Goal: Task Accomplishment & Management: Complete application form

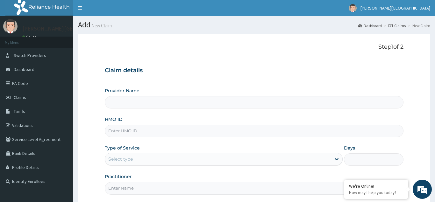
type input "[PERSON_NAME][GEOGRAPHIC_DATA]"
click at [115, 132] on input "HMO ID" at bounding box center [254, 131] width 299 height 12
type input "QAO/10092/A"
click at [119, 156] on div "Select type" at bounding box center [218, 159] width 226 height 10
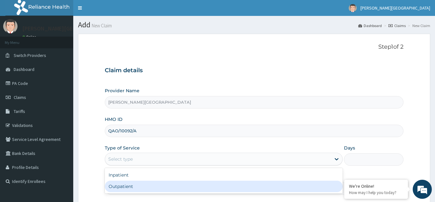
click at [122, 185] on div "Outpatient" at bounding box center [224, 186] width 238 height 11
type input "1"
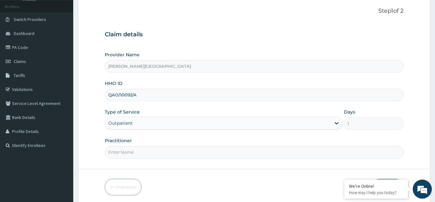
scroll to position [60, 0]
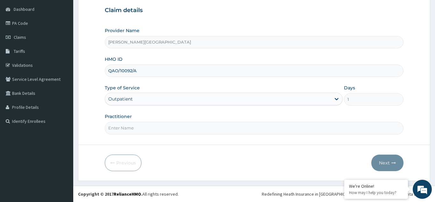
click at [120, 130] on input "Practitioner" at bounding box center [254, 128] width 299 height 12
type input "[PERSON_NAME]"
click at [383, 163] on button "Next" at bounding box center [388, 163] width 32 height 17
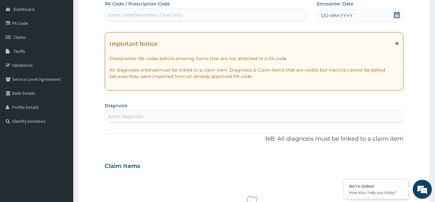
click at [338, 18] on span "DD-MM-YYYY" at bounding box center [337, 15] width 32 height 6
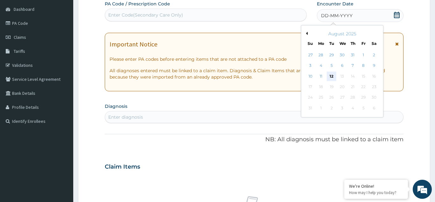
click at [330, 74] on div "12" at bounding box center [332, 77] width 10 height 10
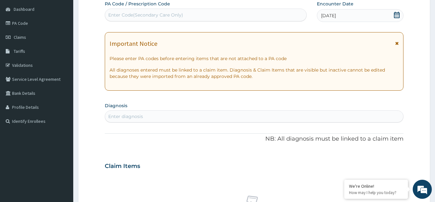
click at [118, 114] on div "Enter diagnosis" at bounding box center [125, 116] width 35 height 6
type input "SEVERE MALA"
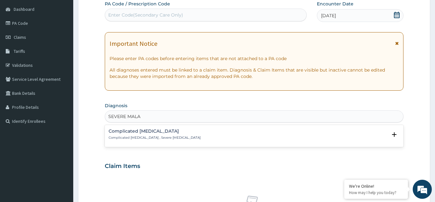
click at [127, 136] on p "Complicated [MEDICAL_DATA] , Severe [MEDICAL_DATA]" at bounding box center [155, 138] width 92 height 4
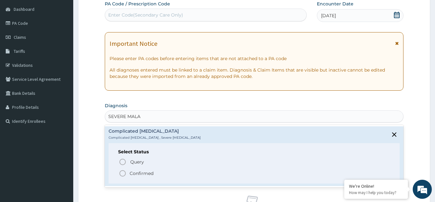
click at [122, 175] on icon "status option filled" at bounding box center [123, 174] width 8 height 8
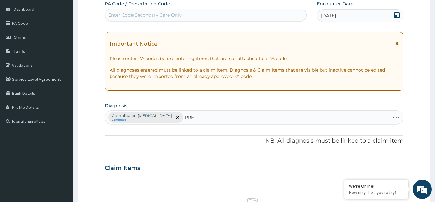
type input "PREG"
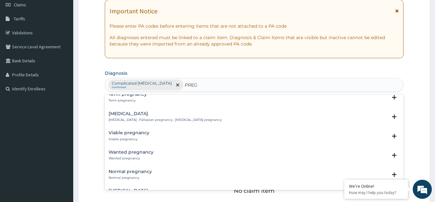
scroll to position [379, 0]
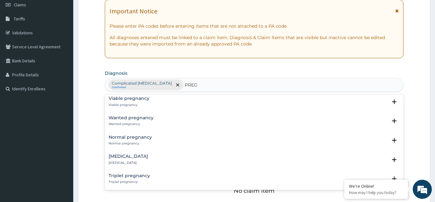
click at [129, 144] on p "Normal pregnancy" at bounding box center [130, 144] width 43 height 4
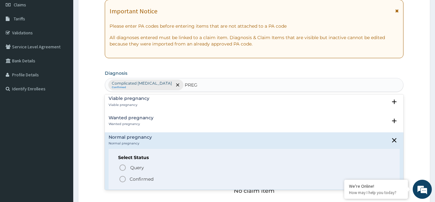
click at [121, 180] on icon "status option filled" at bounding box center [123, 180] width 8 height 8
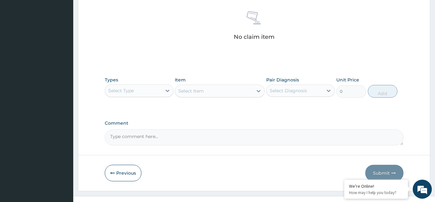
scroll to position [255, 0]
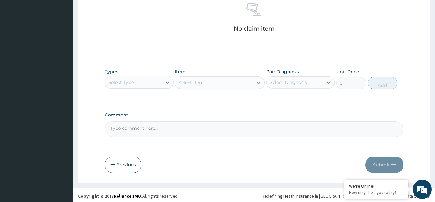
click at [127, 79] on div "Select Type" at bounding box center [133, 82] width 57 height 10
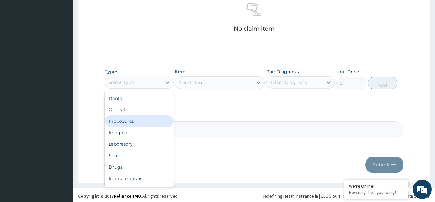
click at [127, 118] on div "Procedures" at bounding box center [139, 121] width 69 height 11
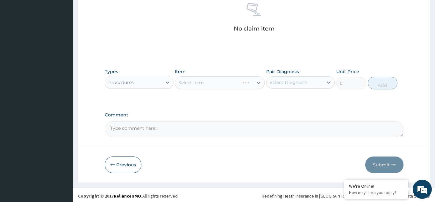
click at [188, 86] on div "Select Item" at bounding box center [220, 82] width 90 height 13
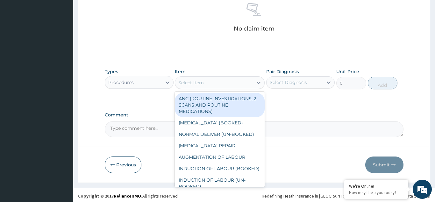
click at [192, 84] on div "Select Item" at bounding box center [190, 83] width 25 height 6
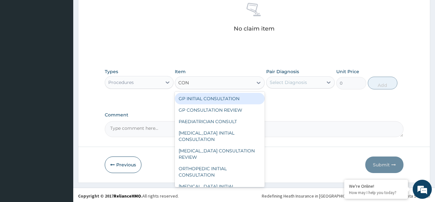
type input "CONS"
click at [209, 92] on div "GP INITIAL CONSULTATION GP CONSULTATION REVIEW PAEDIATRICIAN CONSULT [MEDICAL_D…" at bounding box center [220, 140] width 90 height 96
click at [212, 98] on div "GP INITIAL CONSULTATION" at bounding box center [220, 98] width 90 height 11
type input "3000"
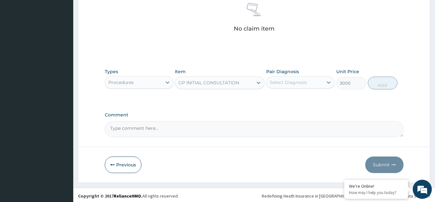
click at [290, 82] on div "Select Diagnosis" at bounding box center [288, 82] width 37 height 6
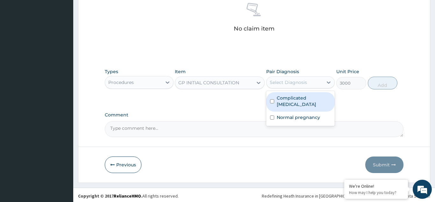
drag, startPoint x: 274, startPoint y: 93, endPoint x: 273, endPoint y: 99, distance: 6.1
click at [274, 98] on div "Complicated [MEDICAL_DATA]" at bounding box center [300, 101] width 69 height 19
checkbox input "true"
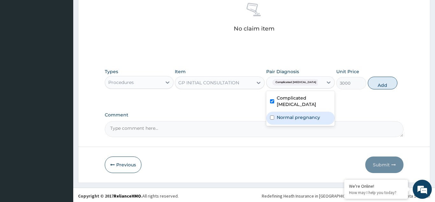
click at [272, 116] on input "checkbox" at bounding box center [272, 118] width 4 height 4
checkbox input "true"
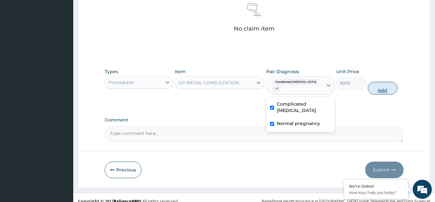
click at [386, 85] on button "Add" at bounding box center [383, 88] width 30 height 13
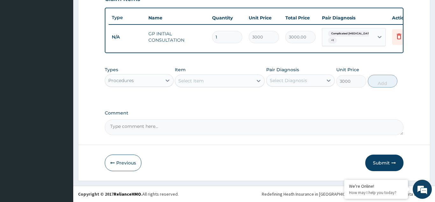
type input "0"
click at [133, 78] on div "Procedures" at bounding box center [120, 80] width 25 height 6
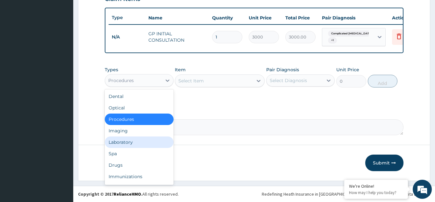
click at [120, 143] on div "Laboratory" at bounding box center [139, 142] width 69 height 11
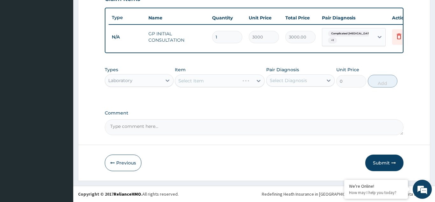
click at [186, 81] on div "Select Item" at bounding box center [220, 81] width 90 height 13
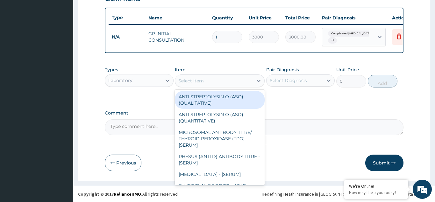
click at [191, 81] on div "Select Item" at bounding box center [190, 81] width 25 height 6
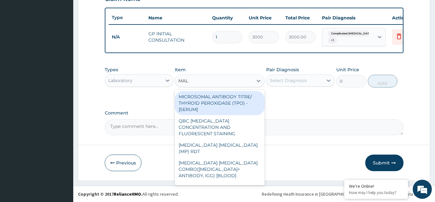
type input "MALA"
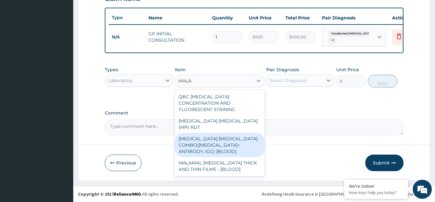
click at [204, 136] on div "[MEDICAL_DATA] [MEDICAL_DATA] COMBO([MEDICAL_DATA]+ ANTIBODY, IGG) [BLOOD]" at bounding box center [220, 145] width 90 height 24
type input "2200"
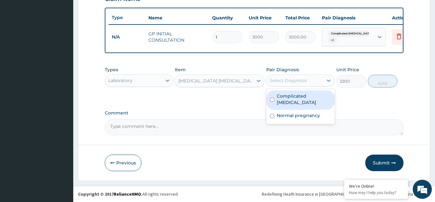
click at [274, 79] on div "Select Diagnosis" at bounding box center [288, 80] width 37 height 6
click at [271, 98] on input "checkbox" at bounding box center [272, 100] width 4 height 4
checkbox input "true"
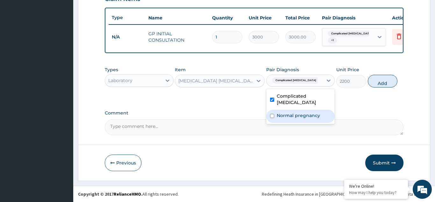
click at [272, 114] on input "checkbox" at bounding box center [272, 116] width 4 height 4
checkbox input "true"
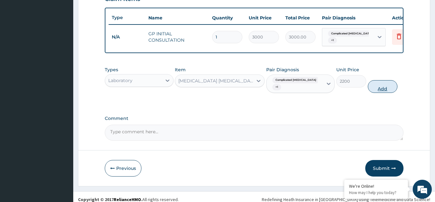
click at [391, 83] on button "Add" at bounding box center [383, 86] width 30 height 13
type input "0"
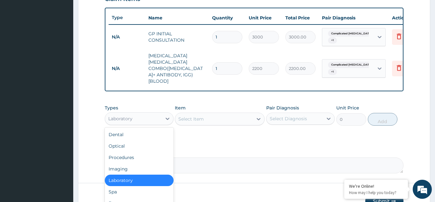
click at [127, 116] on div "Laboratory" at bounding box center [120, 119] width 24 height 6
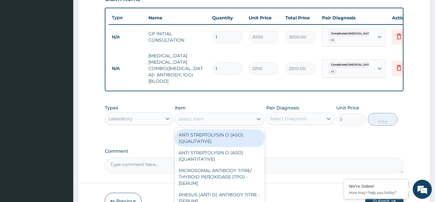
click at [185, 116] on div "Select Item" at bounding box center [190, 119] width 25 height 6
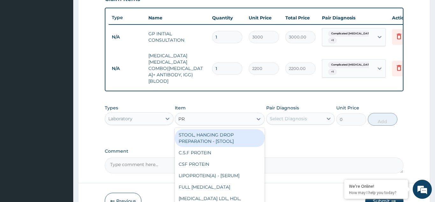
type input "PRE"
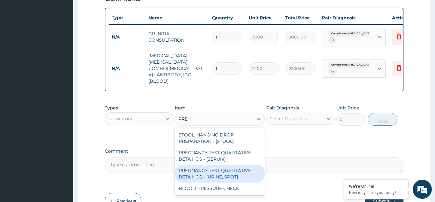
click at [224, 165] on div "PREGNANCY TEST QUALITATIVE BETA HCG - [URINE, SPOT]" at bounding box center [220, 174] width 90 height 18
type input "1320"
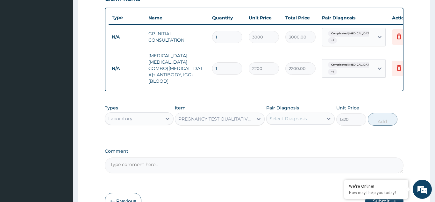
click at [283, 116] on div "Select Diagnosis" at bounding box center [288, 119] width 37 height 6
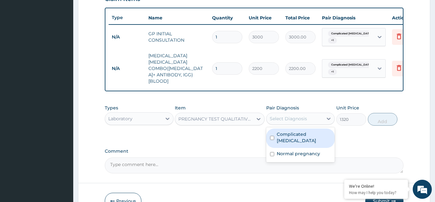
click at [272, 136] on input "checkbox" at bounding box center [272, 138] width 4 height 4
checkbox input "true"
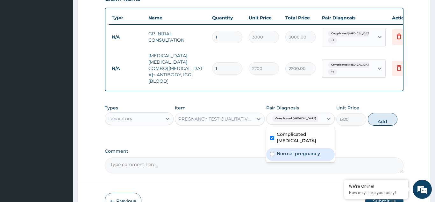
click at [271, 152] on input "checkbox" at bounding box center [272, 154] width 4 height 4
checkbox input "true"
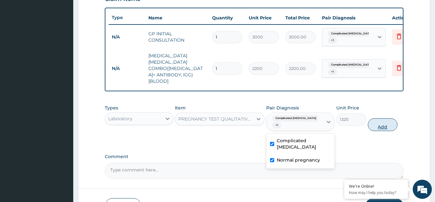
click at [382, 119] on button "Add" at bounding box center [383, 125] width 30 height 13
type input "0"
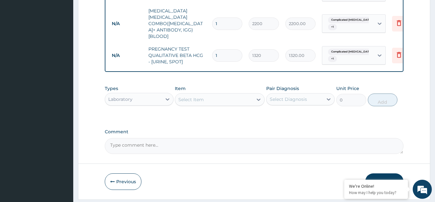
scroll to position [280, 0]
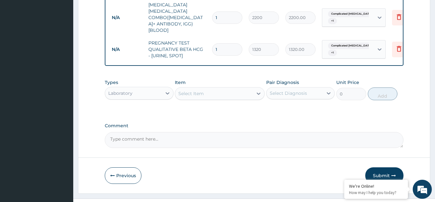
click at [132, 90] on div "Laboratory" at bounding box center [120, 93] width 24 height 6
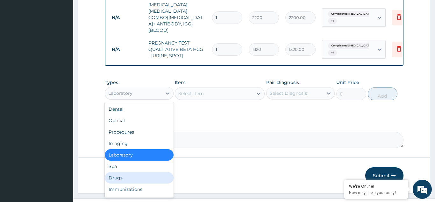
click at [122, 172] on div "Drugs" at bounding box center [139, 177] width 69 height 11
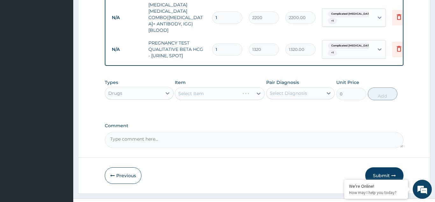
click at [187, 87] on div "Select Item" at bounding box center [220, 93] width 90 height 13
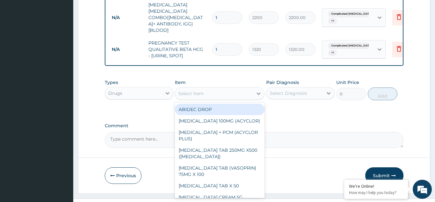
click at [187, 91] on div "Select Item" at bounding box center [190, 94] width 25 height 6
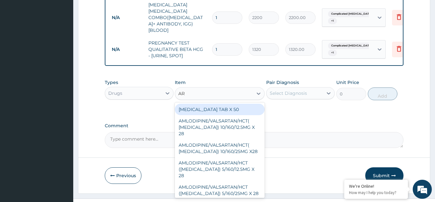
type input "ART"
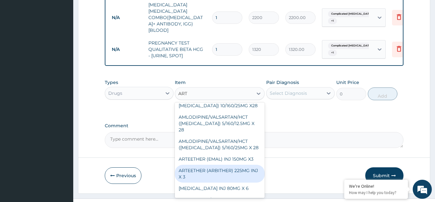
scroll to position [69, 0]
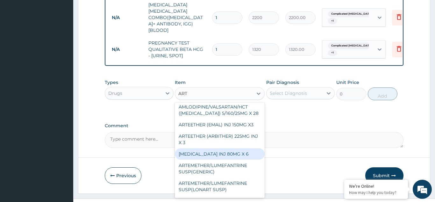
click at [230, 149] on div "[MEDICAL_DATA] INJ 80MG X 6" at bounding box center [220, 154] width 90 height 11
type input "800"
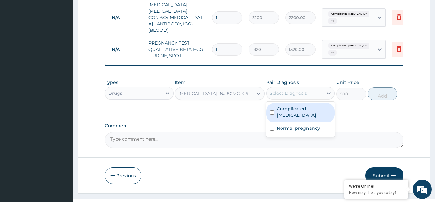
click at [275, 90] on div "Select Diagnosis" at bounding box center [288, 93] width 37 height 6
click at [273, 111] on input "checkbox" at bounding box center [272, 113] width 4 height 4
checkbox input "true"
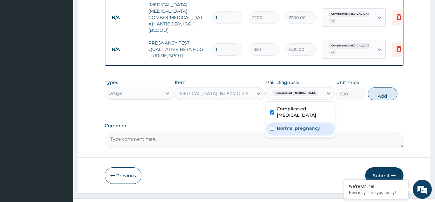
drag, startPoint x: 271, startPoint y: 112, endPoint x: 280, endPoint y: 112, distance: 9.2
click at [274, 123] on div "Normal pregnancy" at bounding box center [300, 129] width 69 height 13
checkbox input "true"
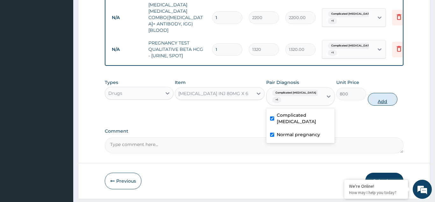
click at [379, 93] on button "Add" at bounding box center [383, 99] width 30 height 13
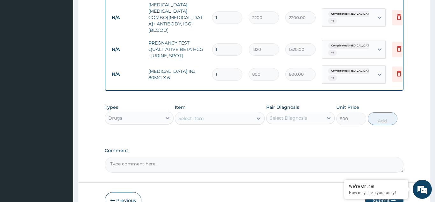
type input "0"
type input "0.00"
type input "6"
type input "4800.00"
type input "6"
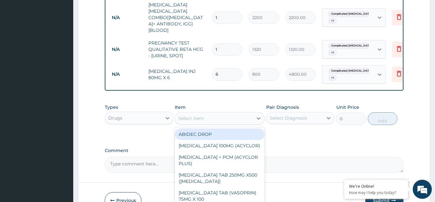
click at [194, 115] on div "Select Item" at bounding box center [190, 118] width 25 height 6
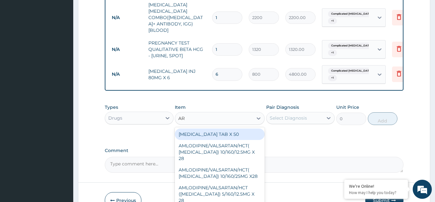
type input "ART"
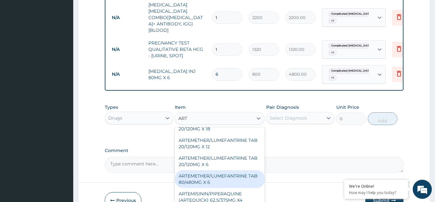
scroll to position [207, 0]
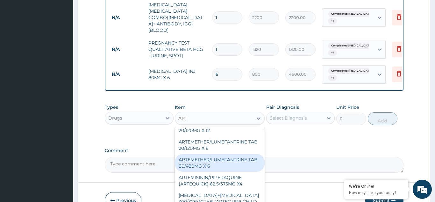
click at [209, 154] on div "ARTEMETHER/LUMEFANTRINE TAB 80/480MG X 6" at bounding box center [220, 163] width 90 height 18
type input "800"
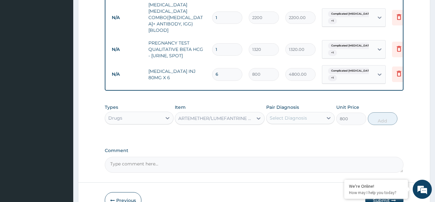
click at [284, 115] on div "Select Diagnosis" at bounding box center [288, 118] width 37 height 6
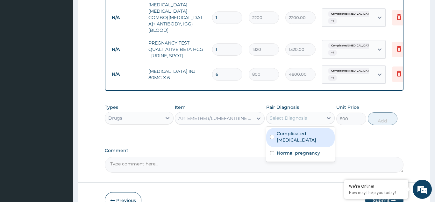
click at [271, 128] on div "Complicated [MEDICAL_DATA]" at bounding box center [300, 137] width 69 height 19
checkbox input "true"
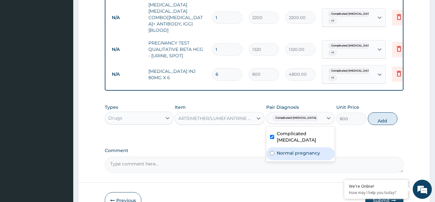
click at [272, 151] on input "checkbox" at bounding box center [272, 153] width 4 height 4
checkbox input "true"
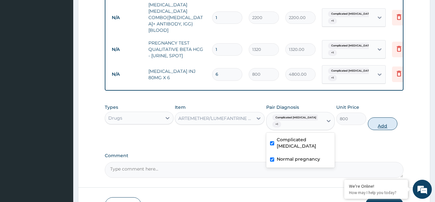
click at [390, 118] on button "Add" at bounding box center [383, 124] width 30 height 13
type input "0"
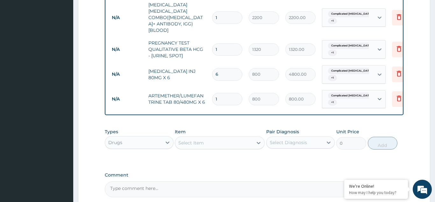
type input "0.00"
type input "6"
type input "4800.00"
type input "6"
click at [187, 140] on div "Select Item" at bounding box center [190, 143] width 25 height 6
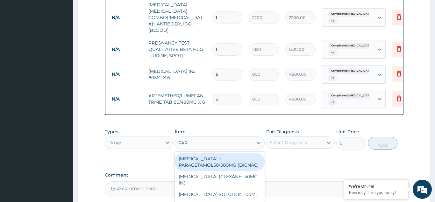
type input "PARA"
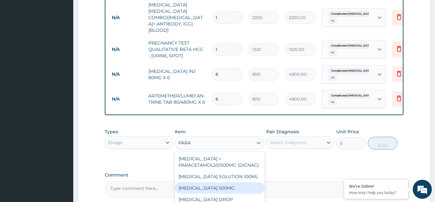
drag, startPoint x: 190, startPoint y: 176, endPoint x: 224, endPoint y: 166, distance: 35.6
click at [190, 183] on div "[MEDICAL_DATA] 500MG" at bounding box center [220, 188] width 90 height 11
type input "20"
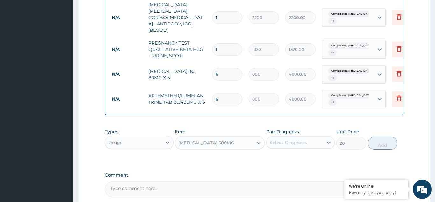
click at [282, 140] on div "Select Diagnosis" at bounding box center [288, 143] width 37 height 6
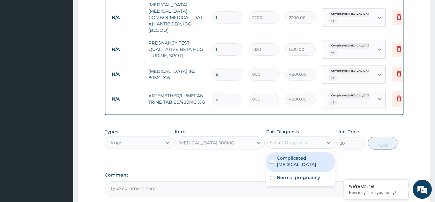
click at [273, 160] on input "checkbox" at bounding box center [272, 162] width 4 height 4
checkbox input "true"
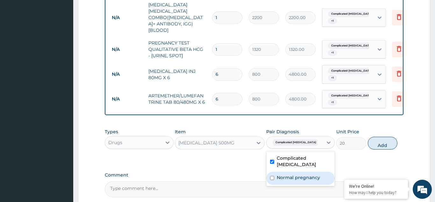
click at [273, 176] on input "checkbox" at bounding box center [272, 178] width 4 height 4
checkbox input "true"
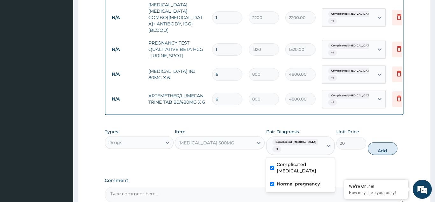
click at [385, 142] on button "Add" at bounding box center [383, 148] width 30 height 13
type input "0"
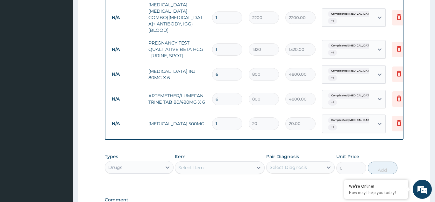
type input "0.00"
type input "3"
type input "60.00"
type input "30"
type input "600.00"
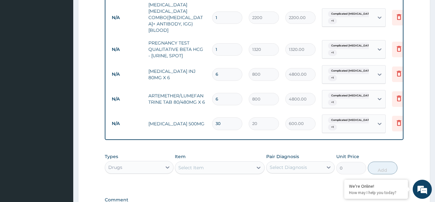
scroll to position [355, 0]
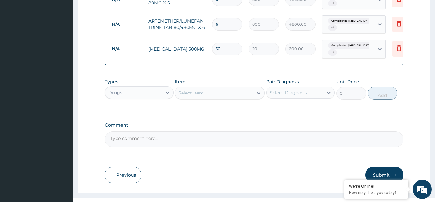
type input "30"
click at [390, 167] on button "Submit" at bounding box center [385, 175] width 38 height 17
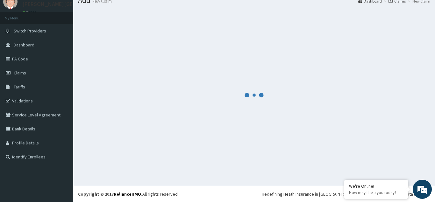
scroll to position [25, 0]
